Goal: Check status

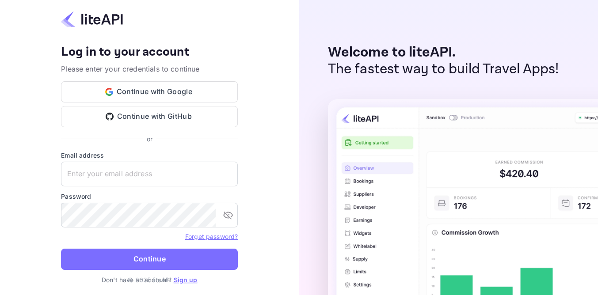
type input "adminpassword_support@yandex-team.ru"
click at [61, 249] on button "Continue" at bounding box center [149, 259] width 177 height 21
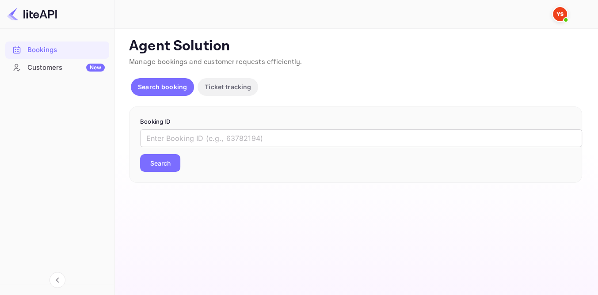
click at [269, 127] on form "Booking ID ​ Search" at bounding box center [355, 145] width 431 height 55
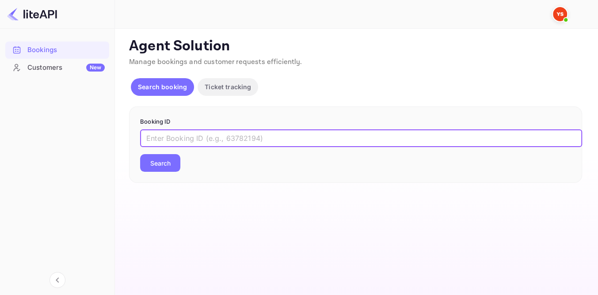
click at [266, 132] on input "text" at bounding box center [361, 139] width 442 height 18
paste input "8910826"
type input "8910826"
click at [140, 154] on button "Search" at bounding box center [160, 163] width 40 height 18
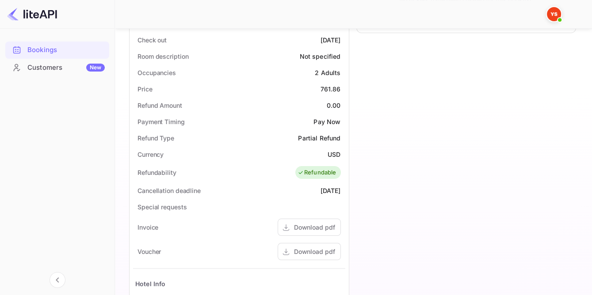
scroll to position [236, 0]
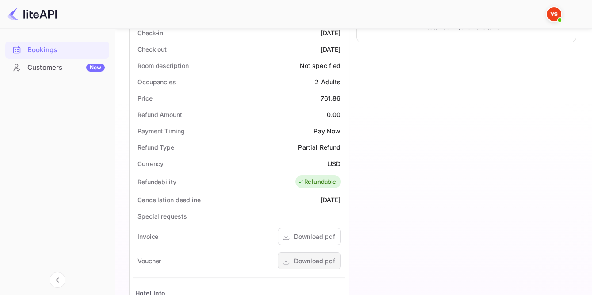
click at [320, 255] on div "Download pdf" at bounding box center [309, 260] width 63 height 17
